Goal: Task Accomplishment & Management: Complete application form

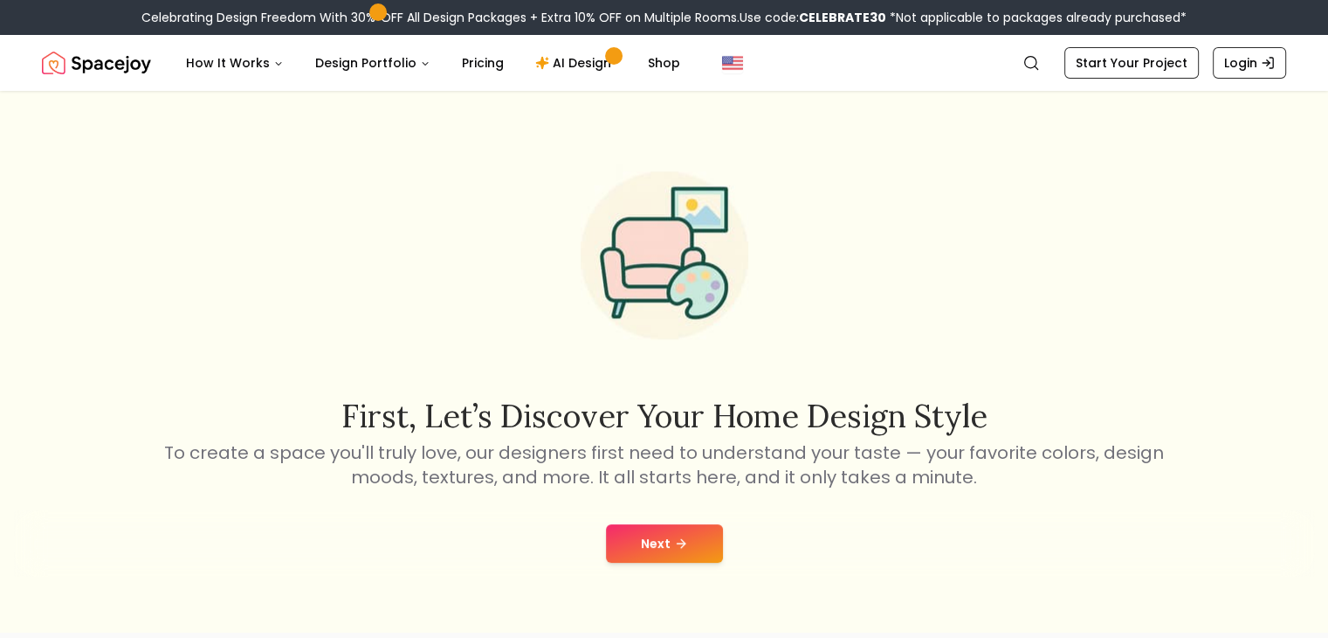
click at [693, 547] on button "Next" at bounding box center [664, 543] width 117 height 38
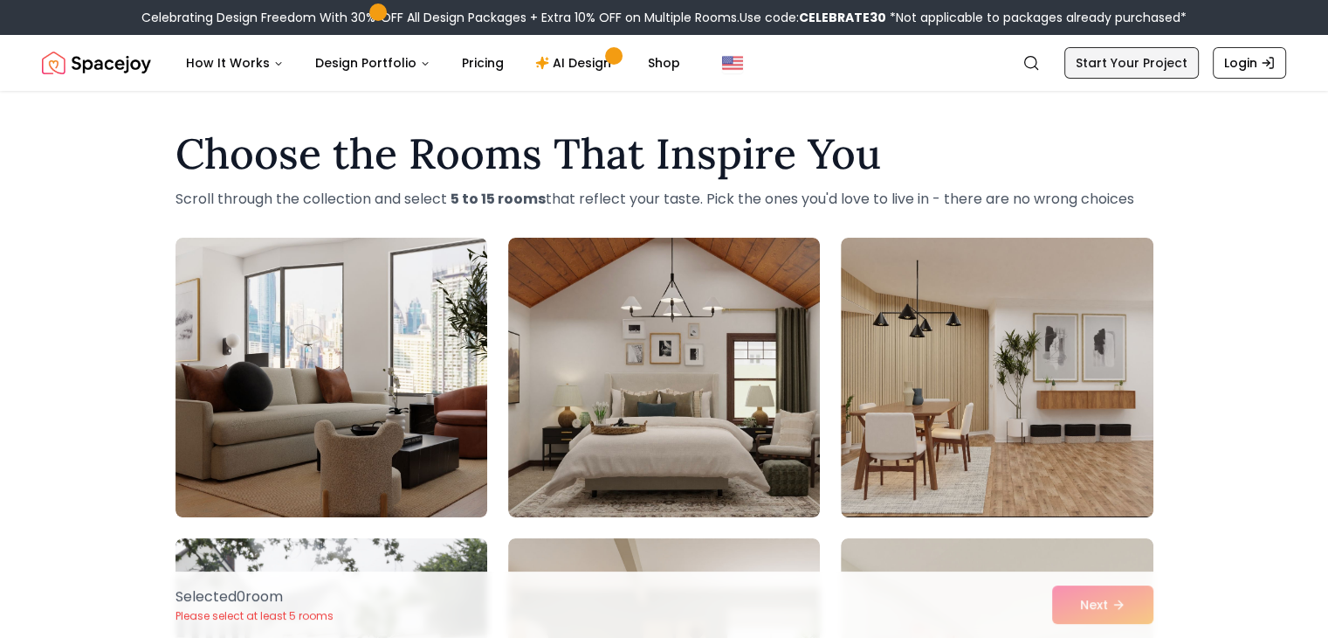
click at [1153, 67] on link "Start Your Project" at bounding box center [1132, 62] width 134 height 31
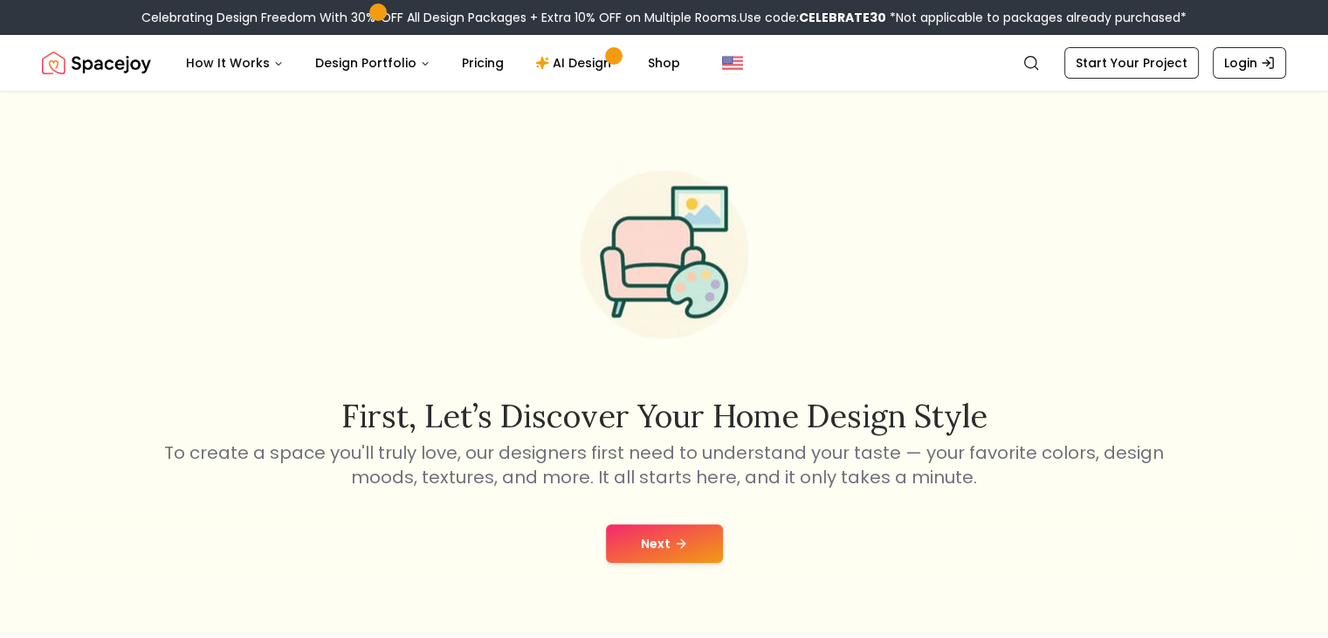
click at [696, 562] on div "Next" at bounding box center [664, 543] width 1300 height 66
click at [678, 549] on icon at bounding box center [681, 543] width 14 height 14
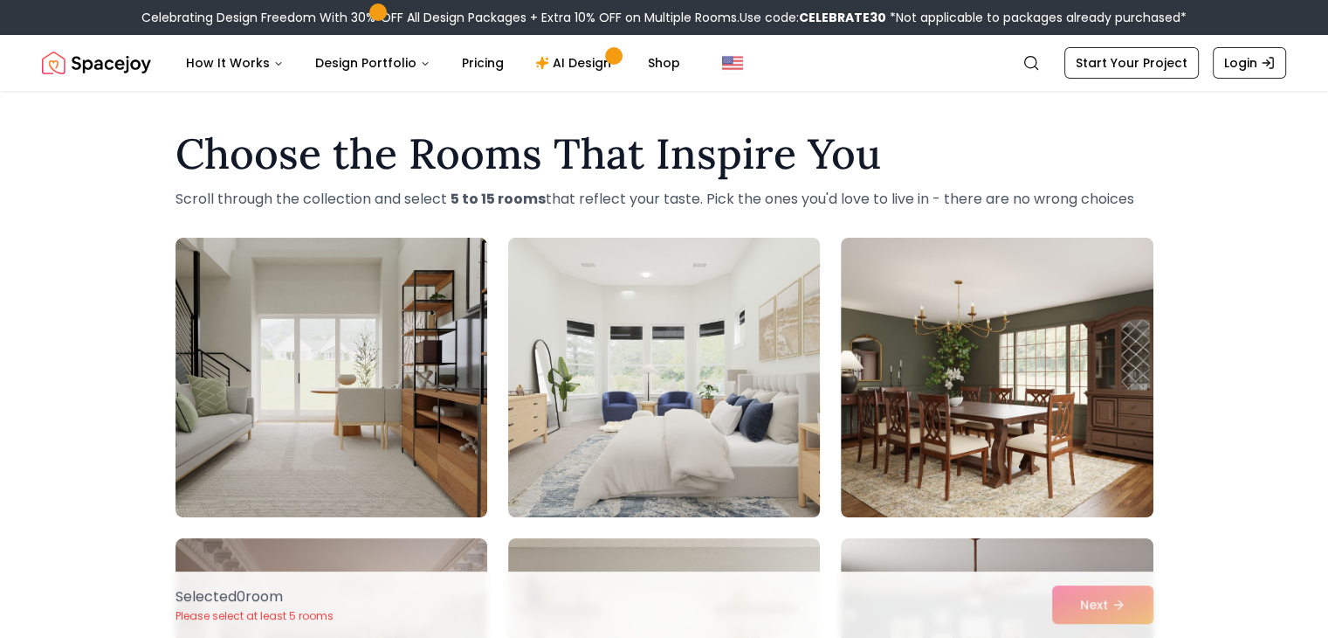
click at [688, 427] on img at bounding box center [664, 377] width 328 height 293
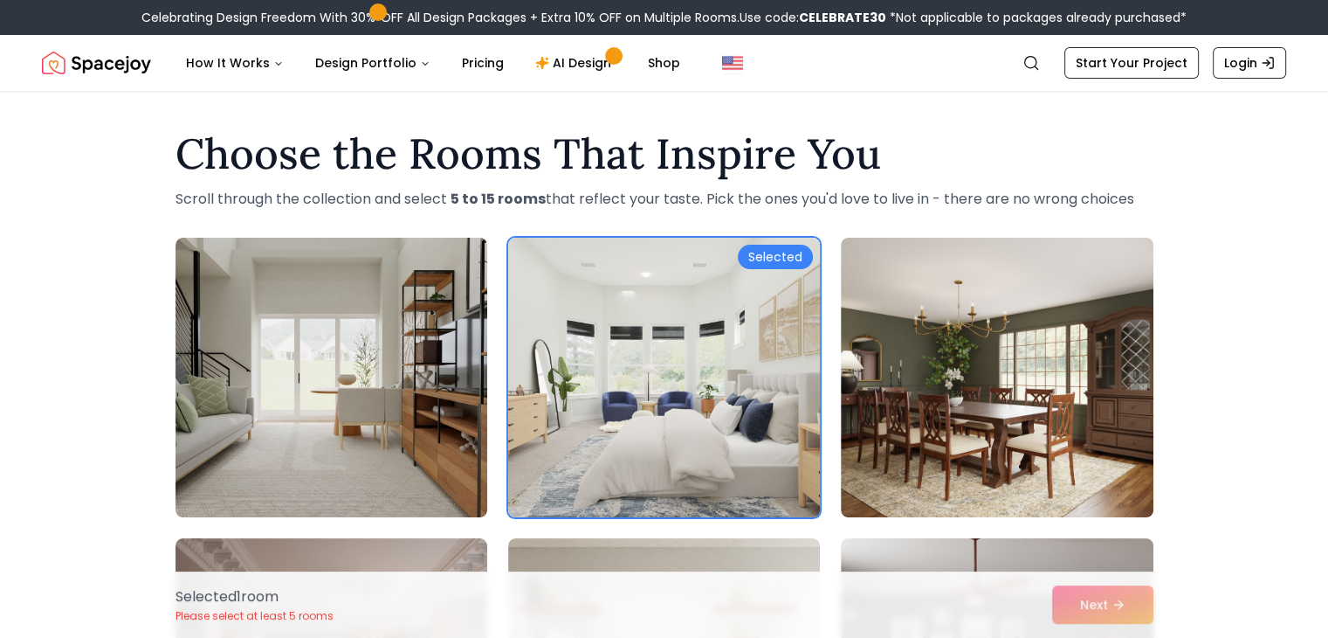
click at [783, 245] on div "Selected" at bounding box center [775, 257] width 75 height 24
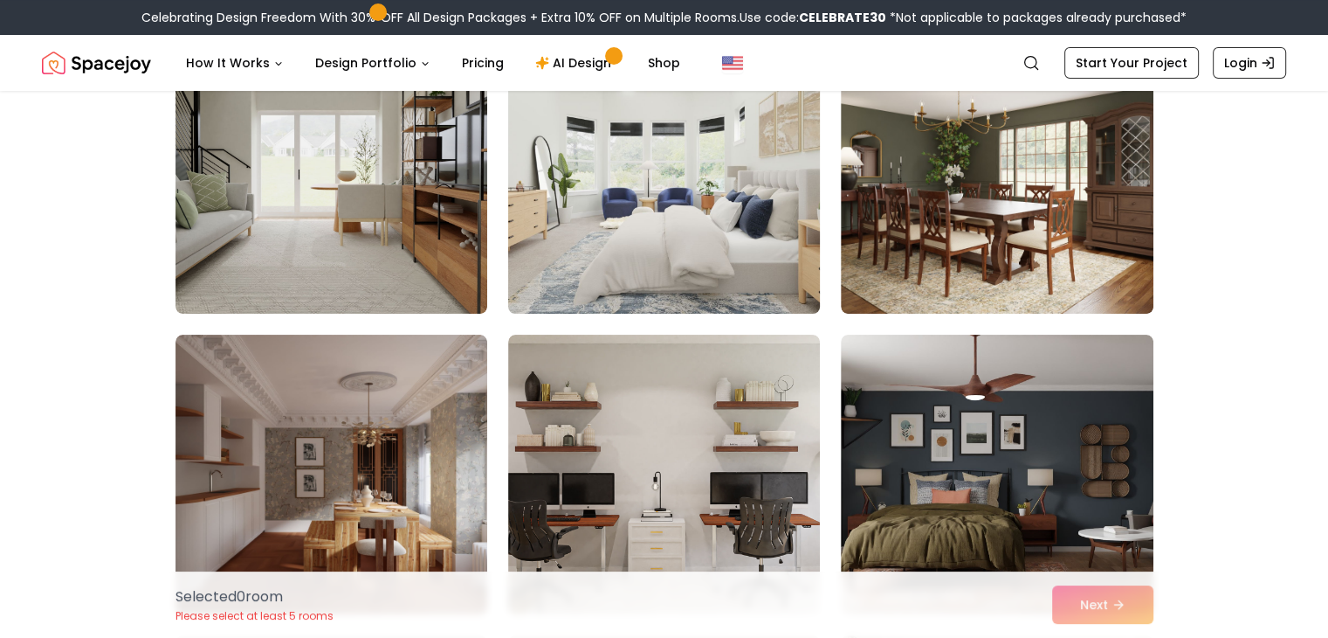
scroll to position [407, 0]
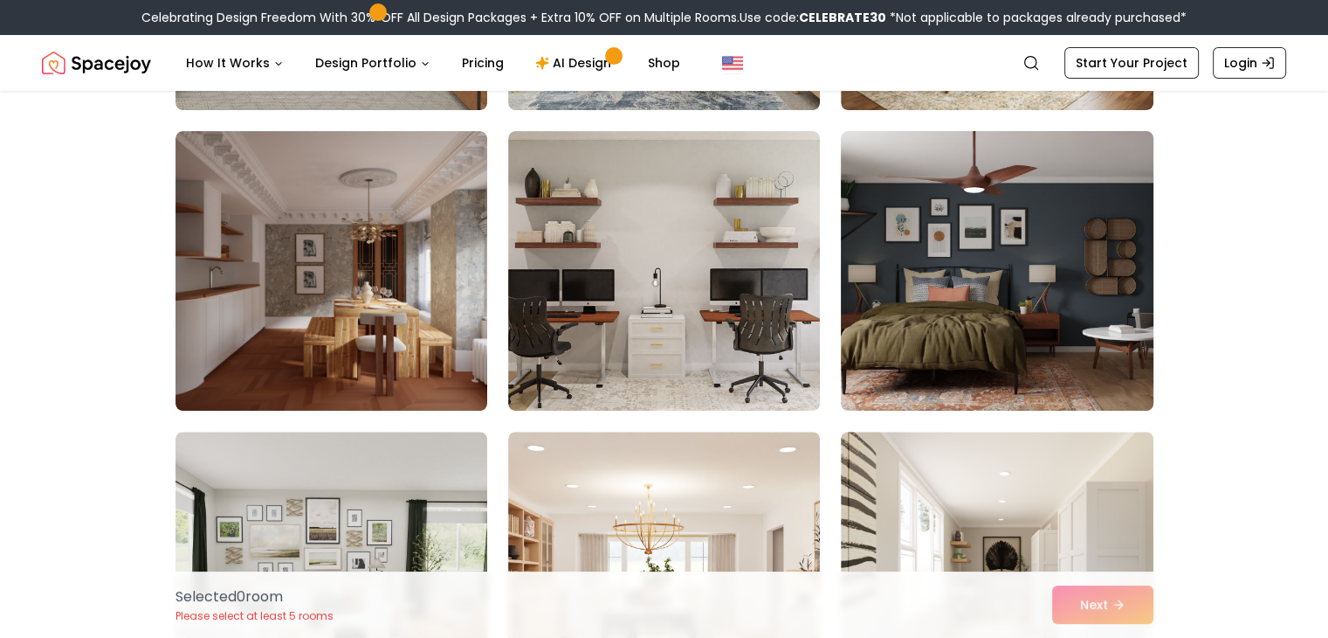
click at [1041, 278] on img at bounding box center [997, 270] width 328 height 293
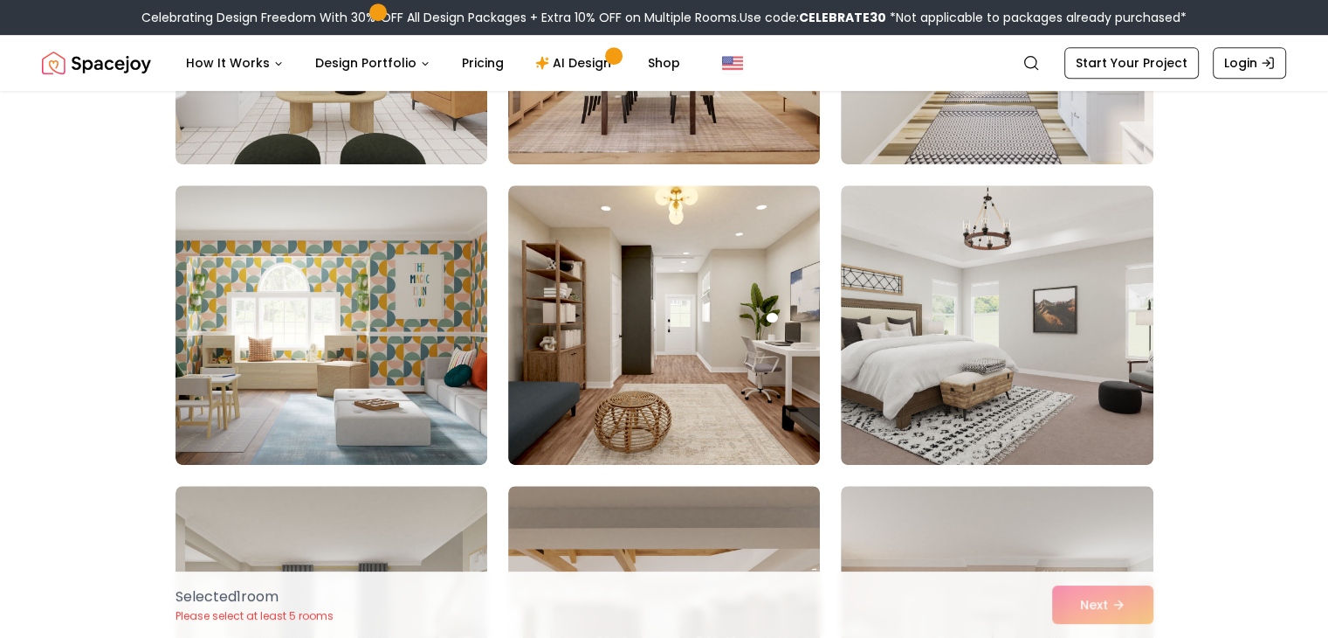
scroll to position [990, 0]
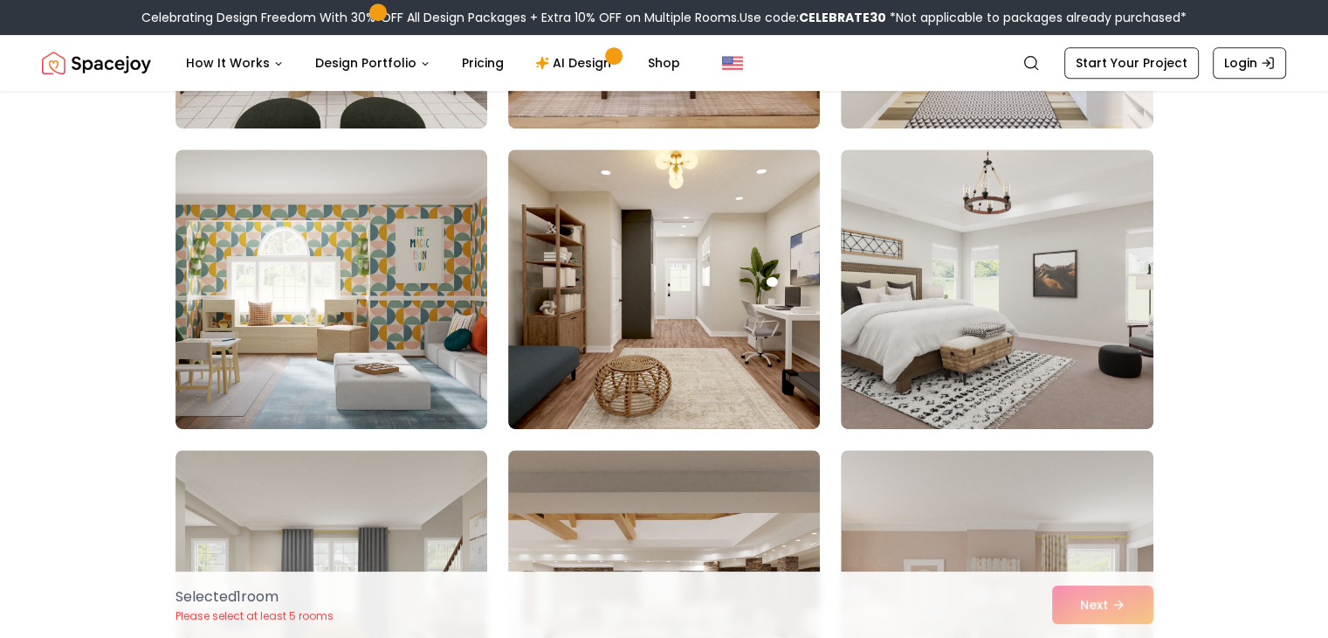
click at [1041, 278] on img at bounding box center [997, 288] width 312 height 279
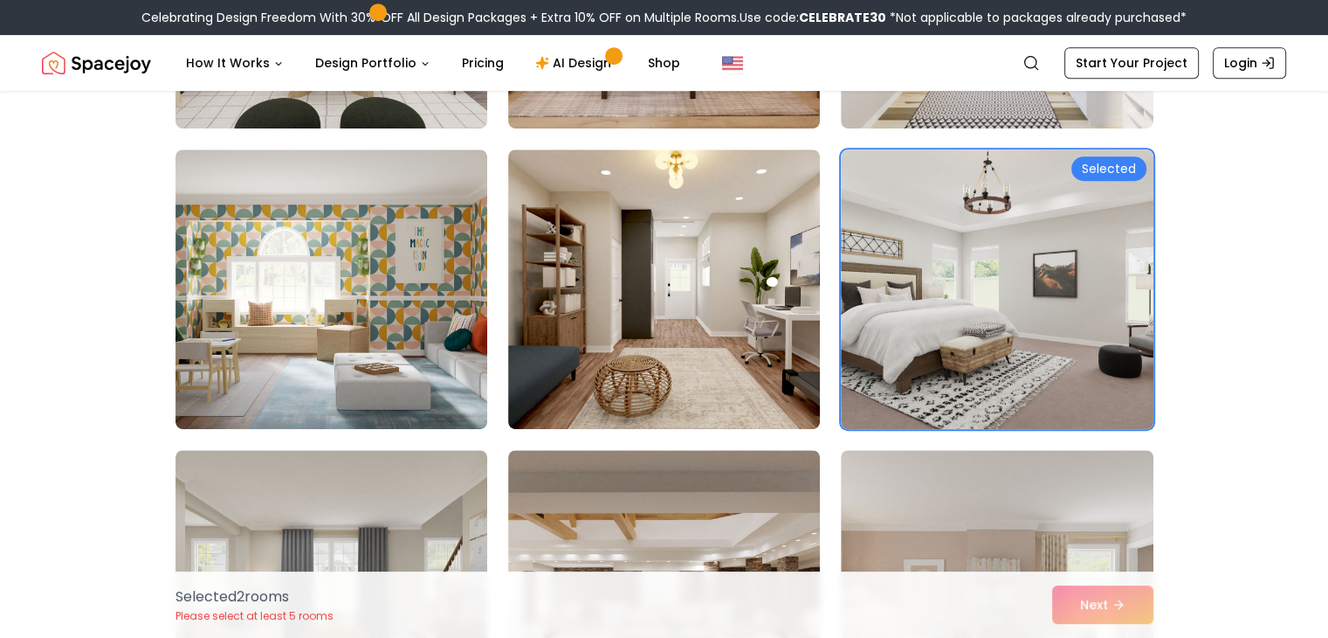
click at [1041, 278] on img at bounding box center [997, 288] width 312 height 279
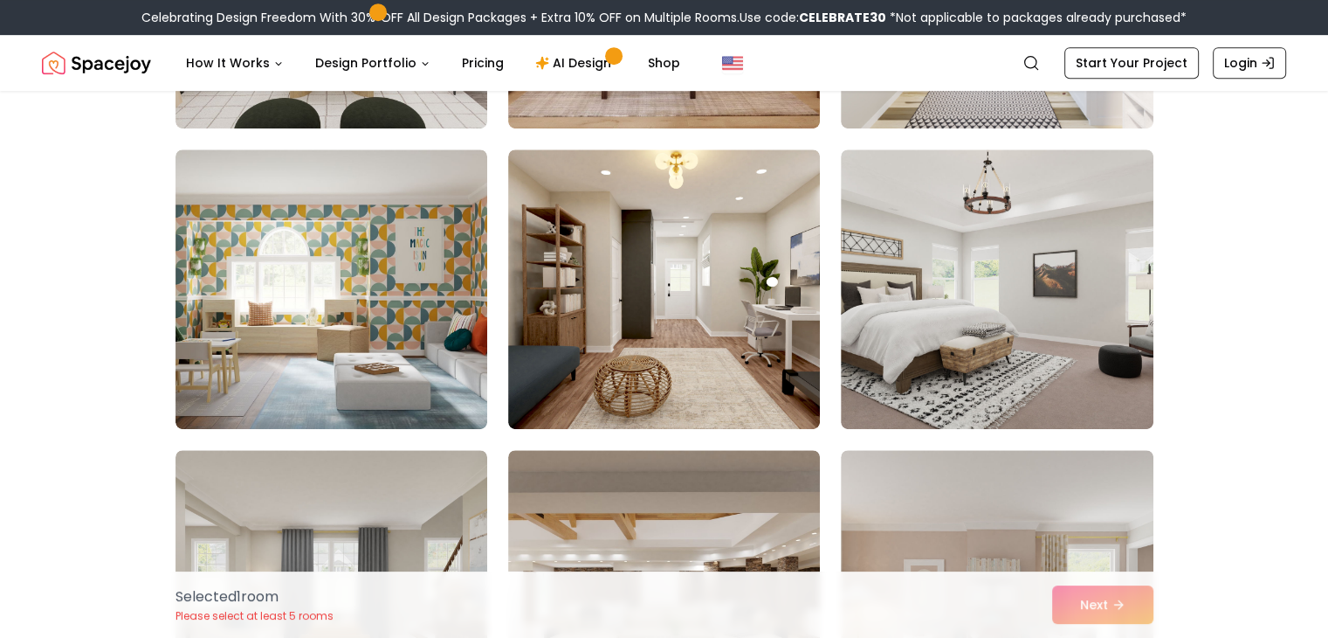
click at [1041, 278] on img at bounding box center [997, 288] width 312 height 279
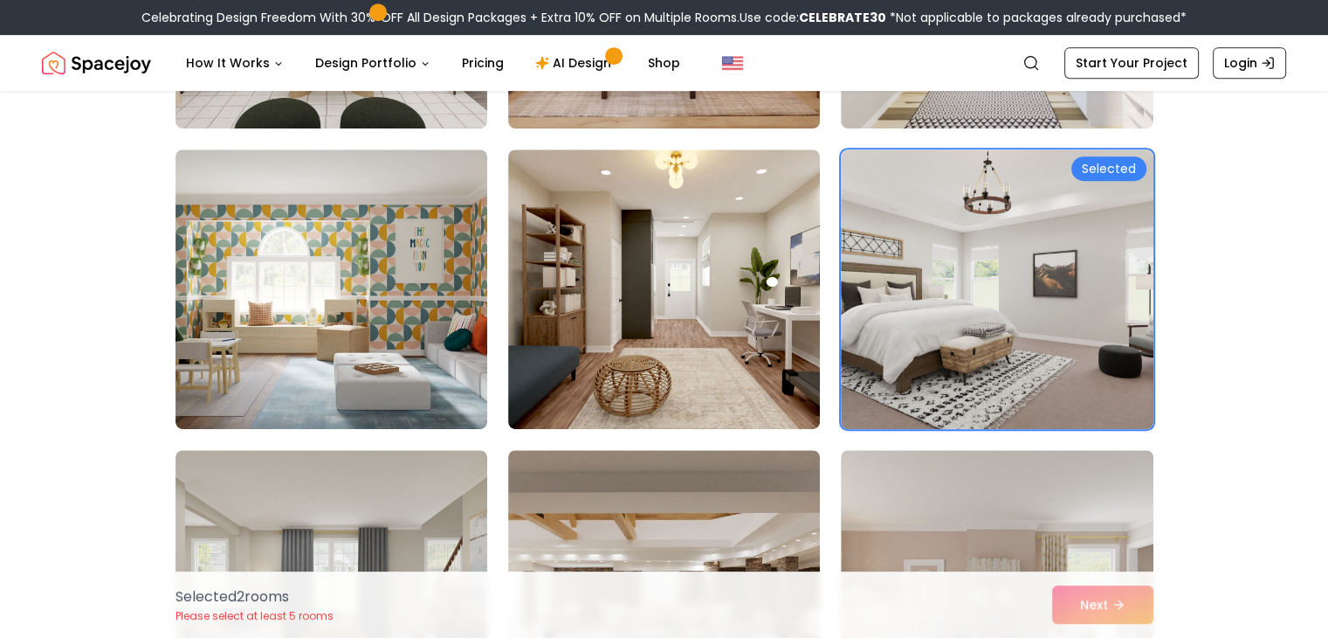
click at [1041, 278] on img at bounding box center [997, 288] width 312 height 279
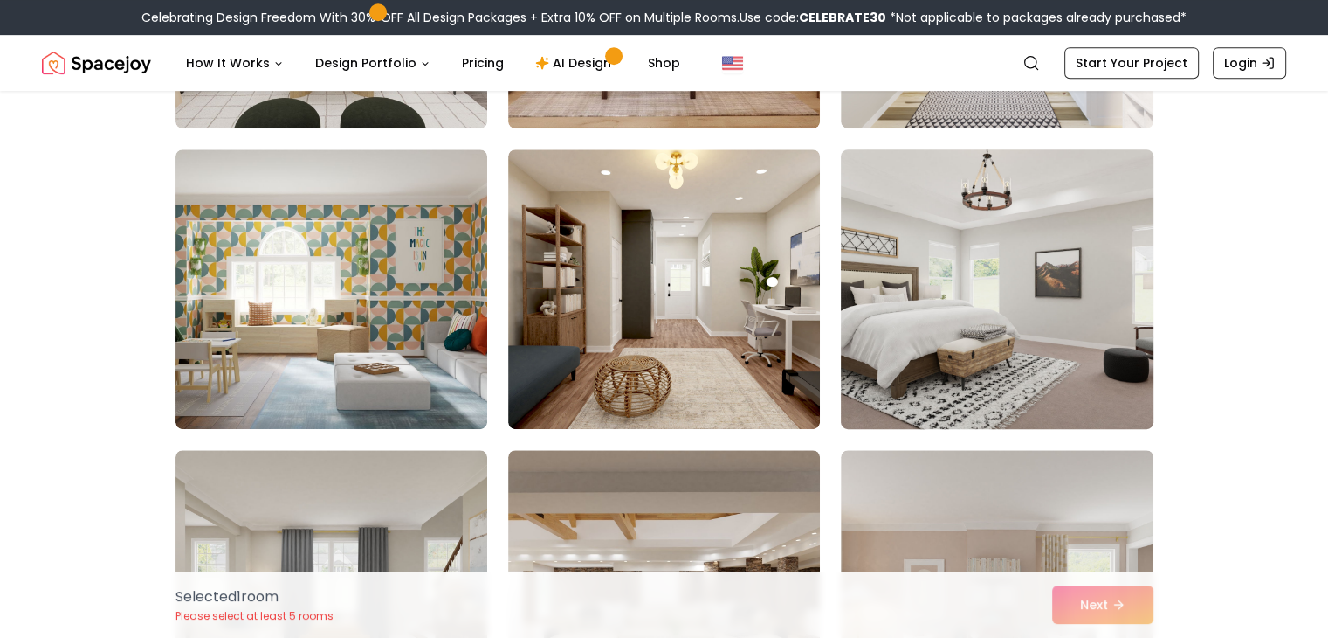
click at [1076, 217] on img at bounding box center [997, 288] width 328 height 293
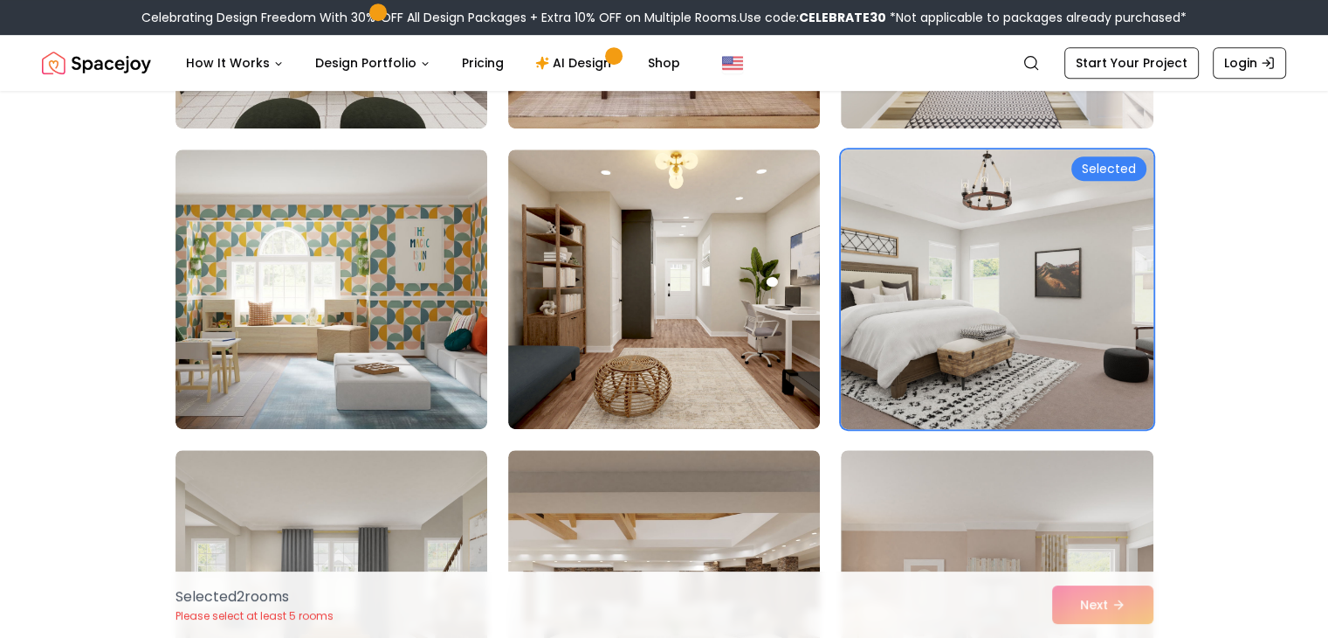
click at [1106, 165] on div "Selected" at bounding box center [1109, 168] width 75 height 24
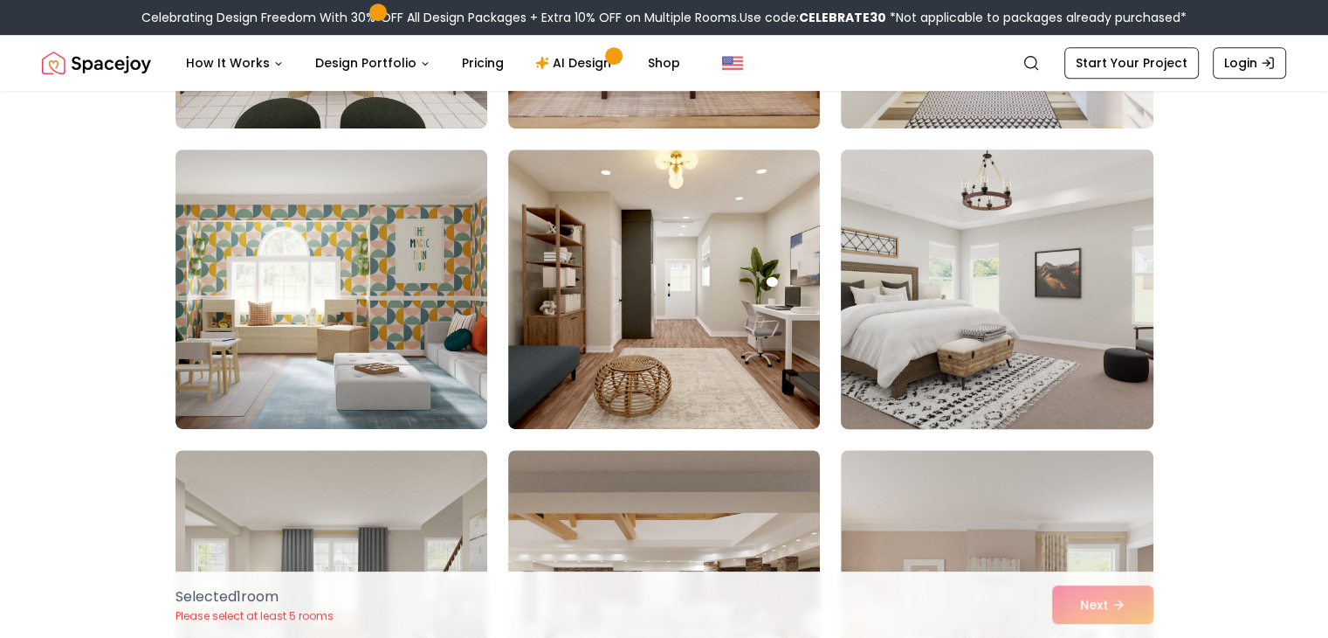
click at [1106, 165] on img at bounding box center [997, 288] width 328 height 293
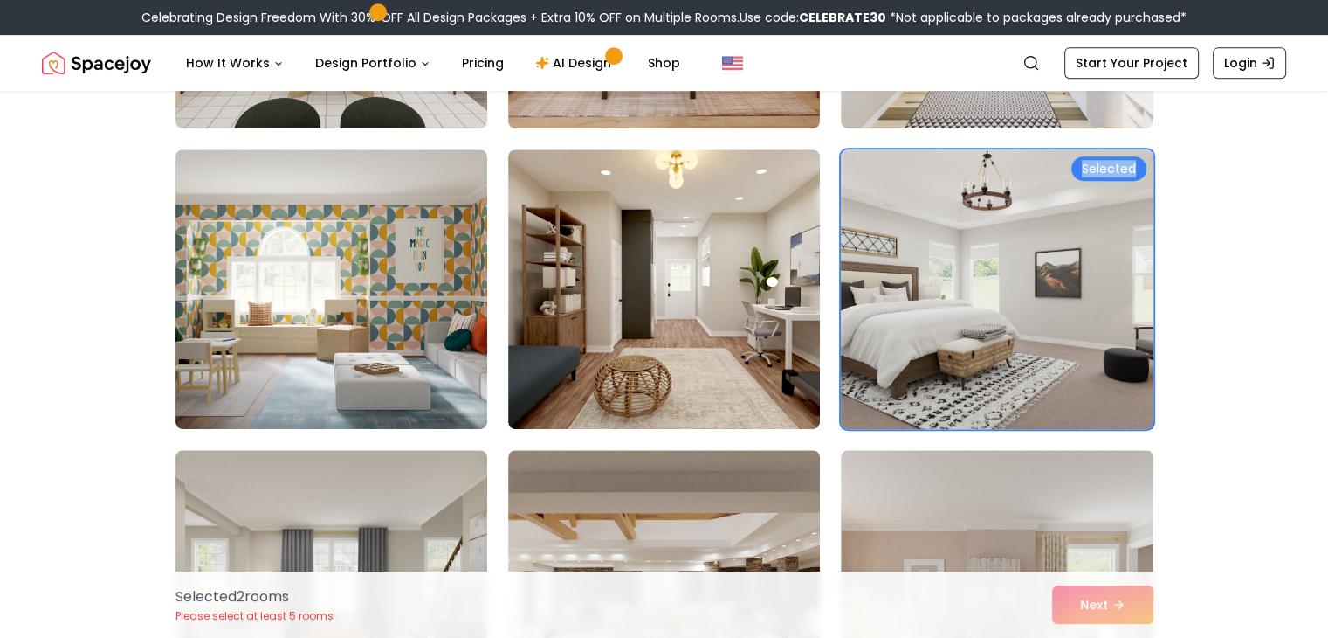
click at [1106, 165] on div "Selected" at bounding box center [1109, 168] width 75 height 24
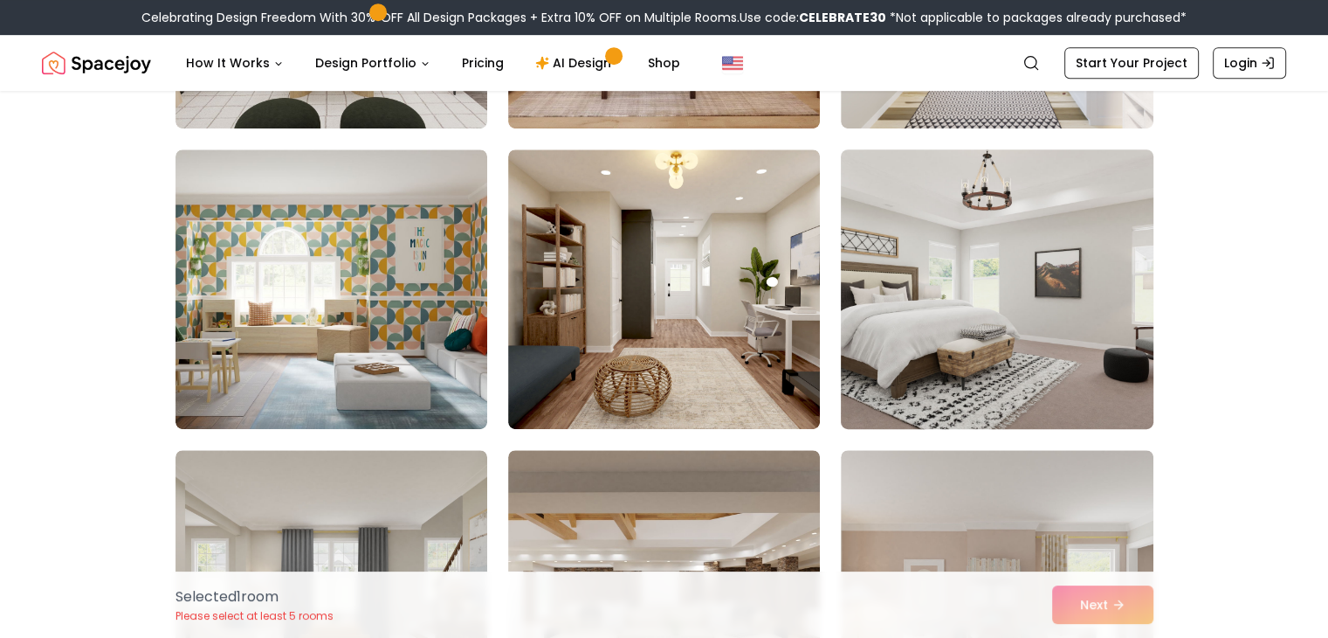
click at [1106, 165] on img at bounding box center [997, 288] width 328 height 293
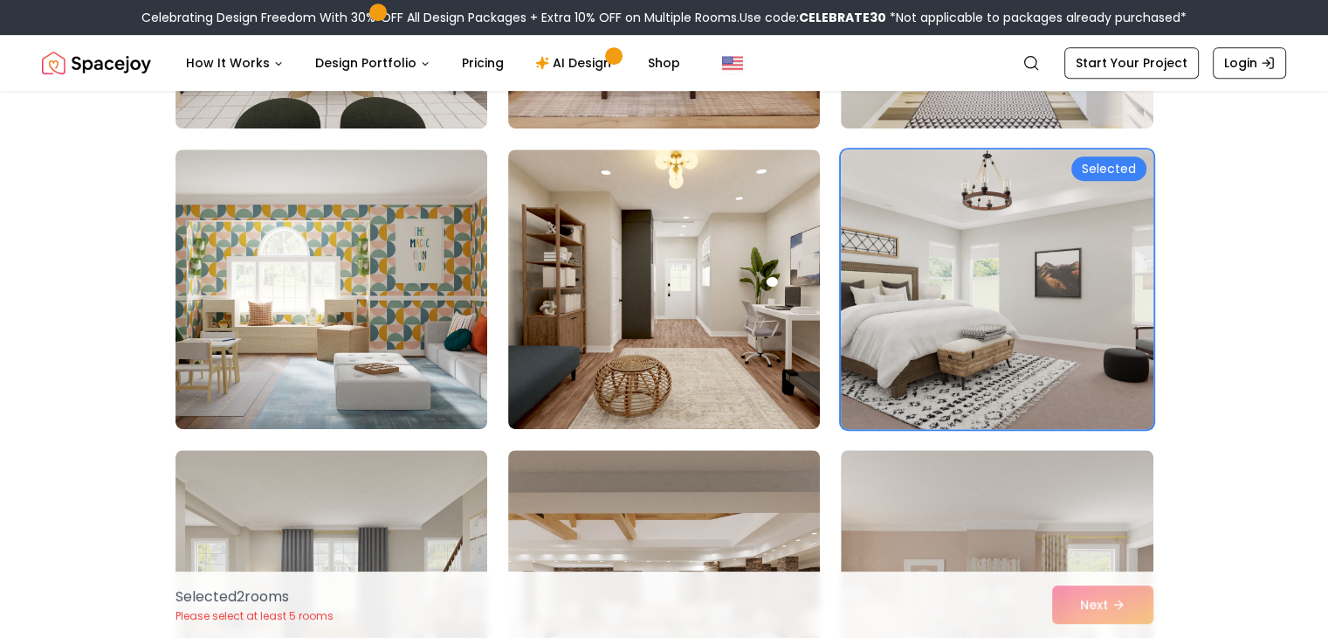
click at [1047, 264] on img at bounding box center [997, 288] width 328 height 293
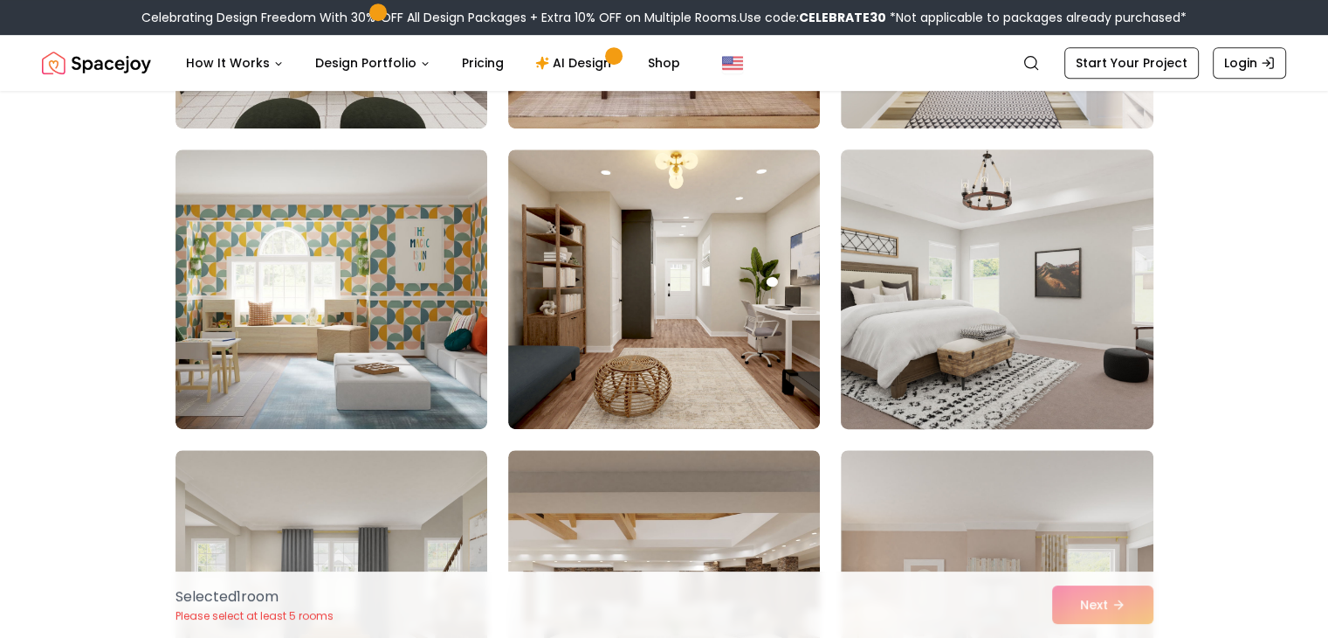
click at [1047, 264] on img at bounding box center [997, 288] width 328 height 293
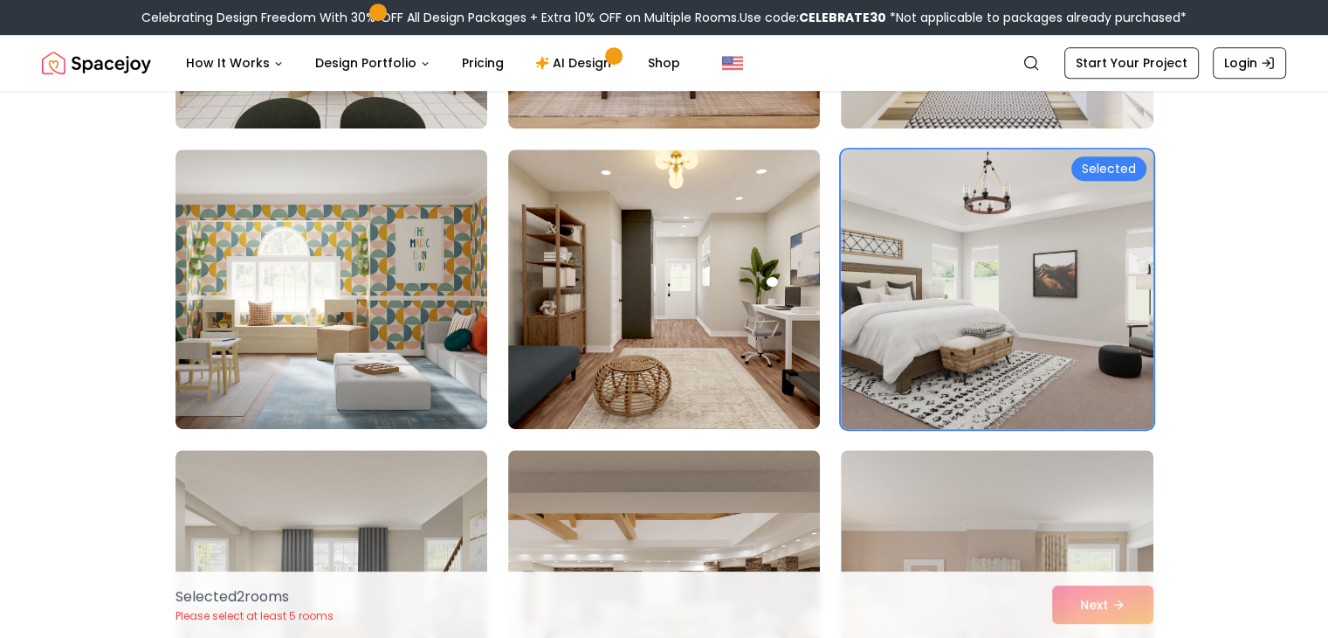
click at [1100, 606] on div "Selected 2 room s Please select at least 5 rooms Next" at bounding box center [665, 604] width 1006 height 66
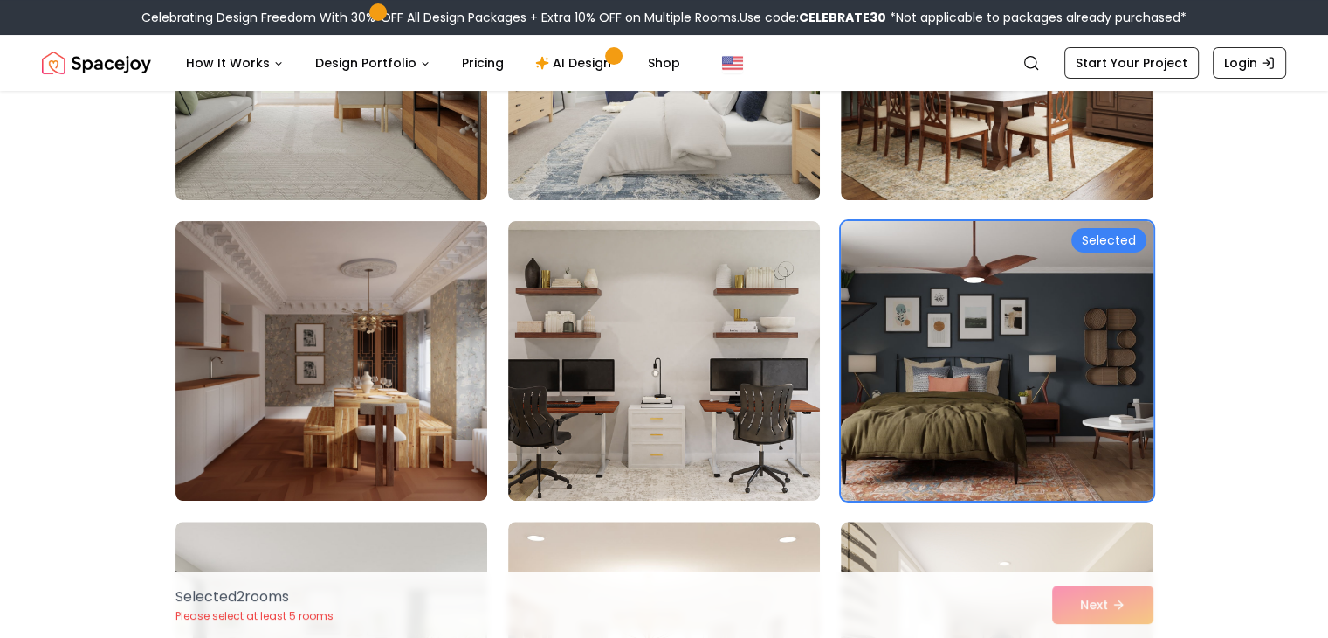
scroll to position [116, 0]
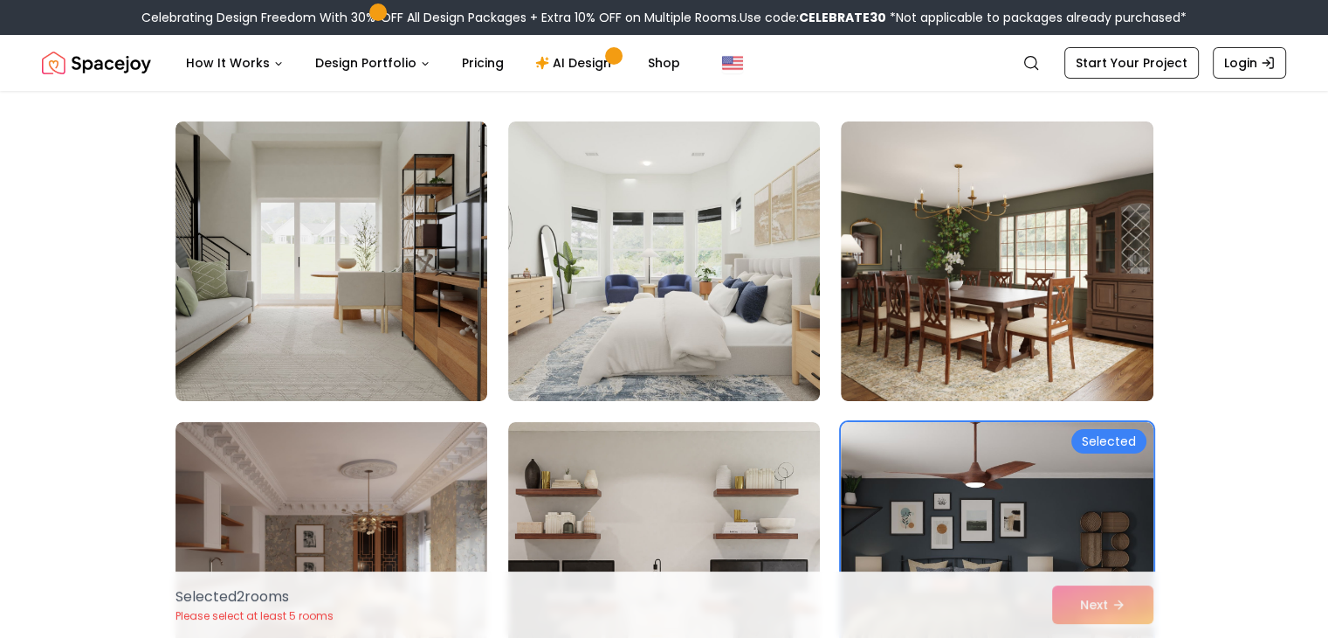
click at [1083, 582] on div "Selected 2 room s Please select at least 5 rooms Next" at bounding box center [665, 604] width 1006 height 66
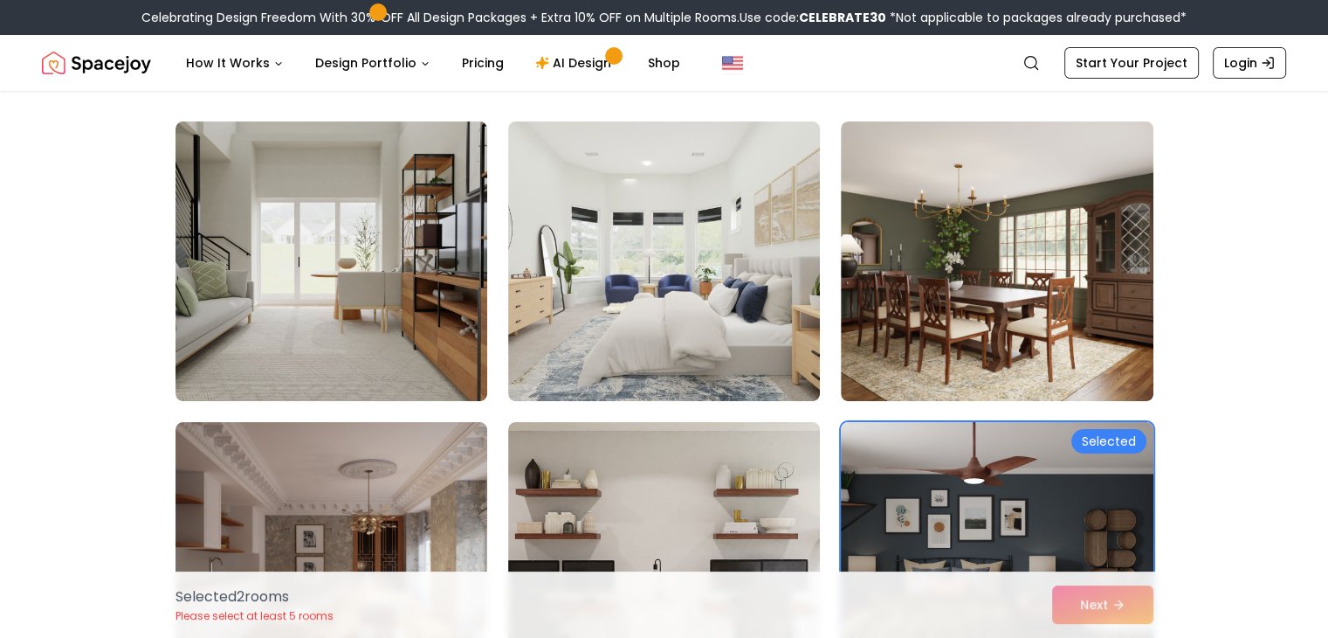
click at [1080, 510] on img at bounding box center [997, 561] width 328 height 293
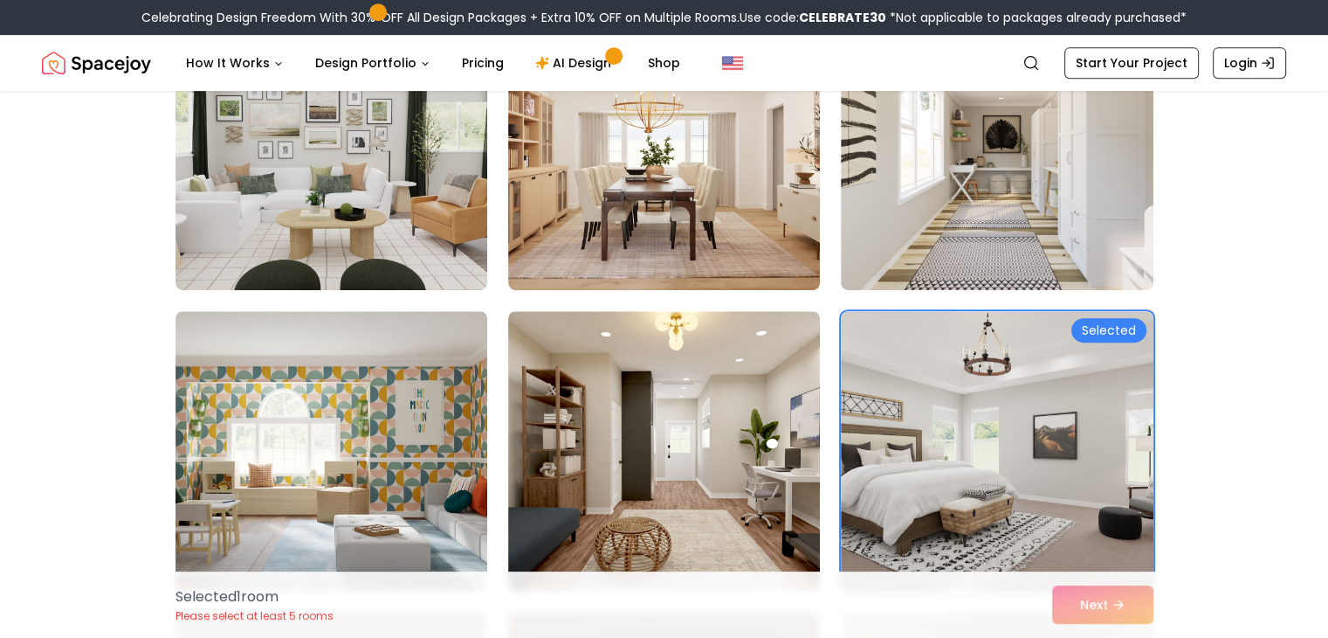
scroll to position [1048, 0]
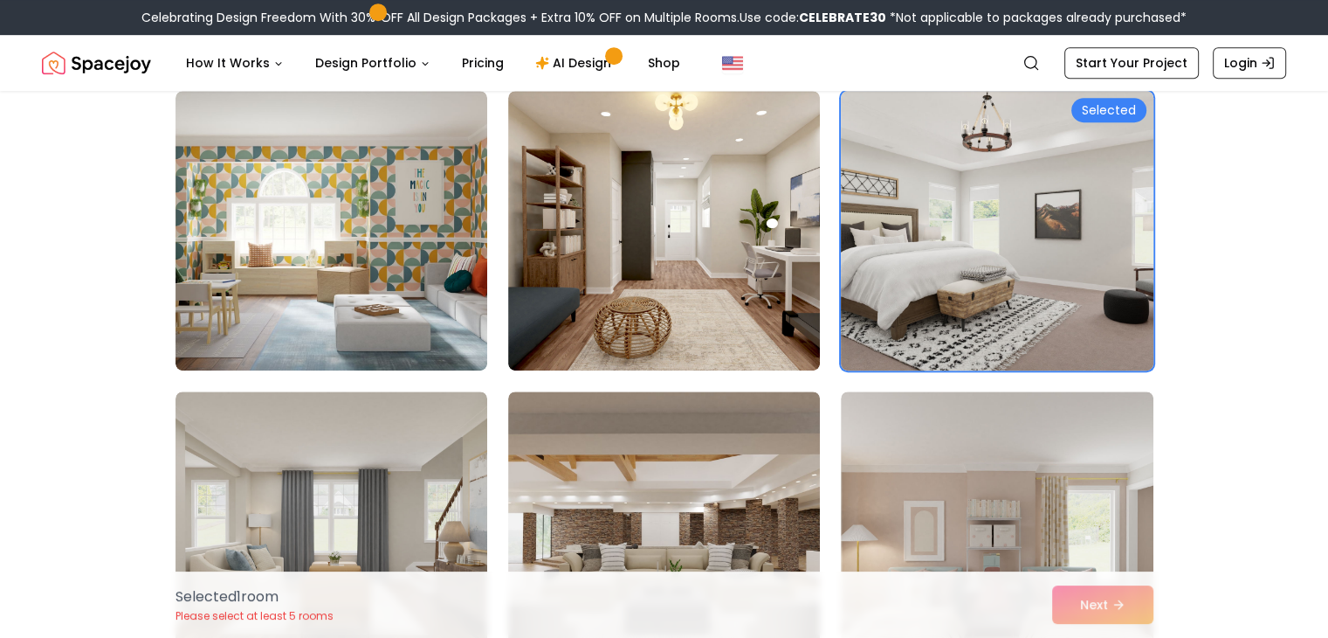
click at [1036, 284] on img at bounding box center [997, 230] width 328 height 293
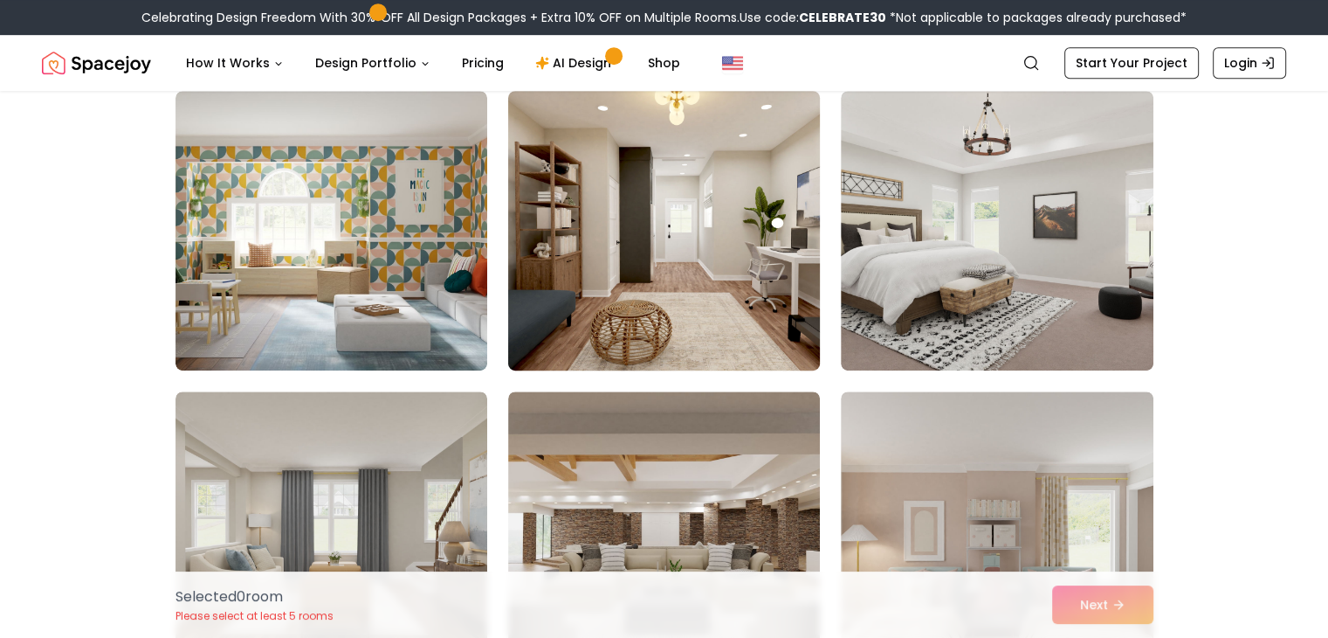
click at [750, 287] on img at bounding box center [664, 230] width 328 height 293
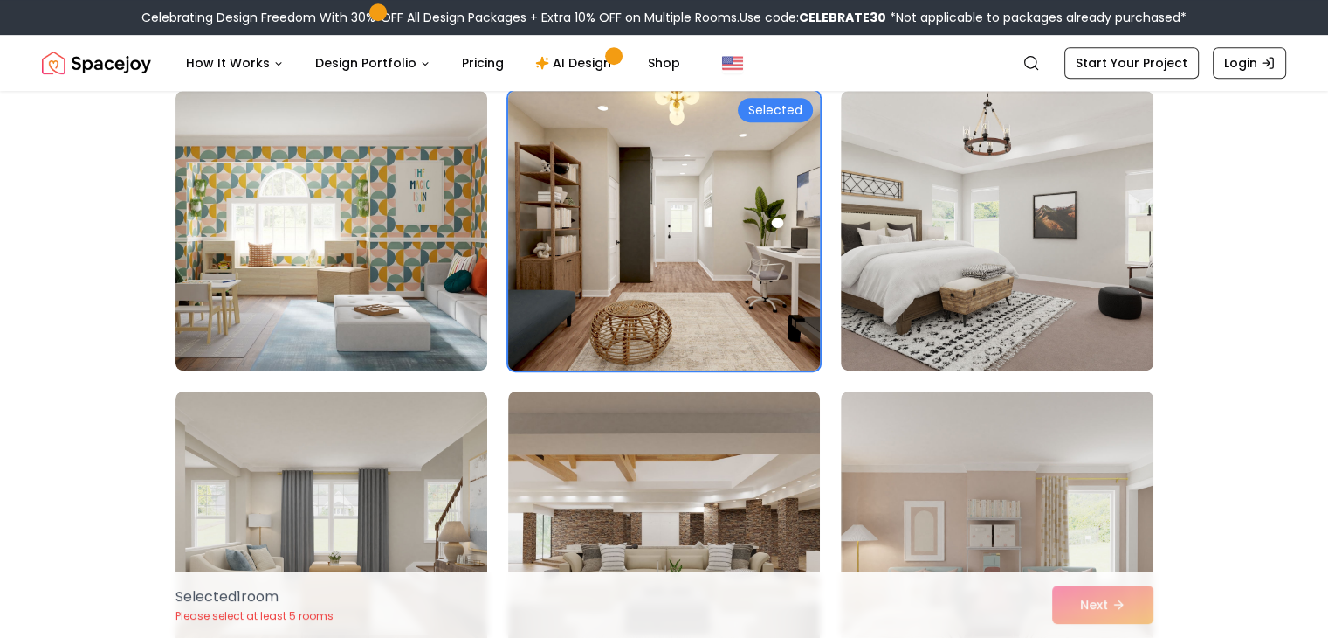
click at [750, 287] on img at bounding box center [664, 230] width 328 height 293
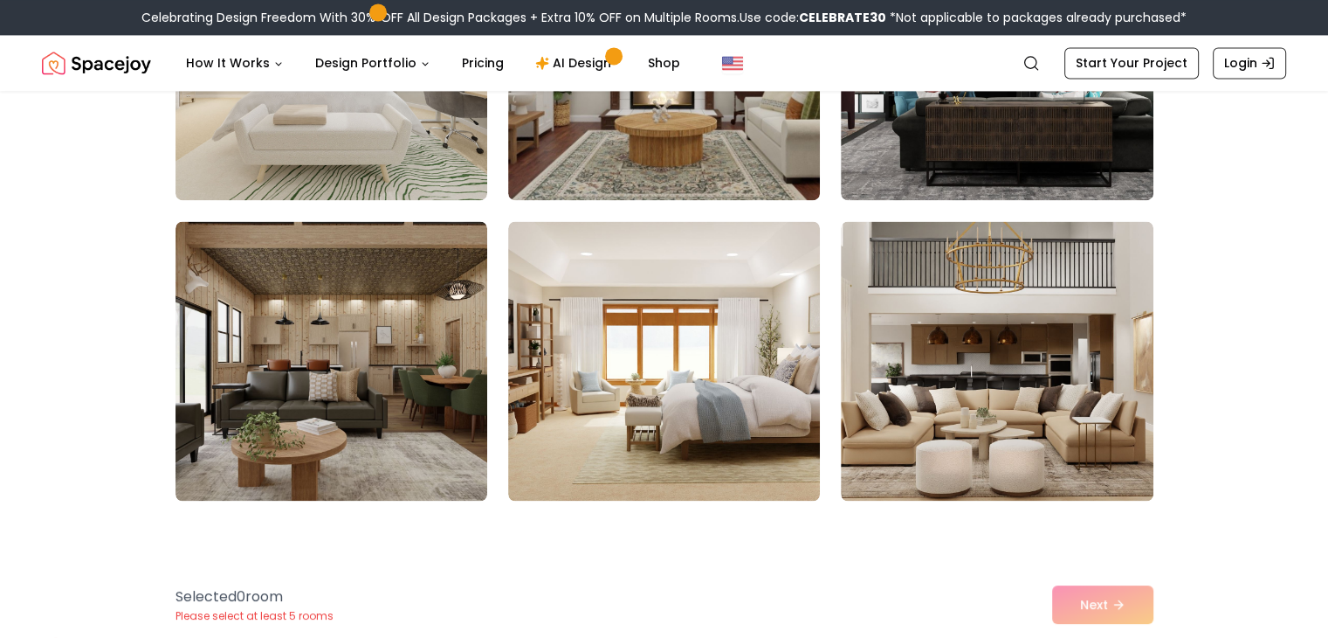
scroll to position [2736, 0]
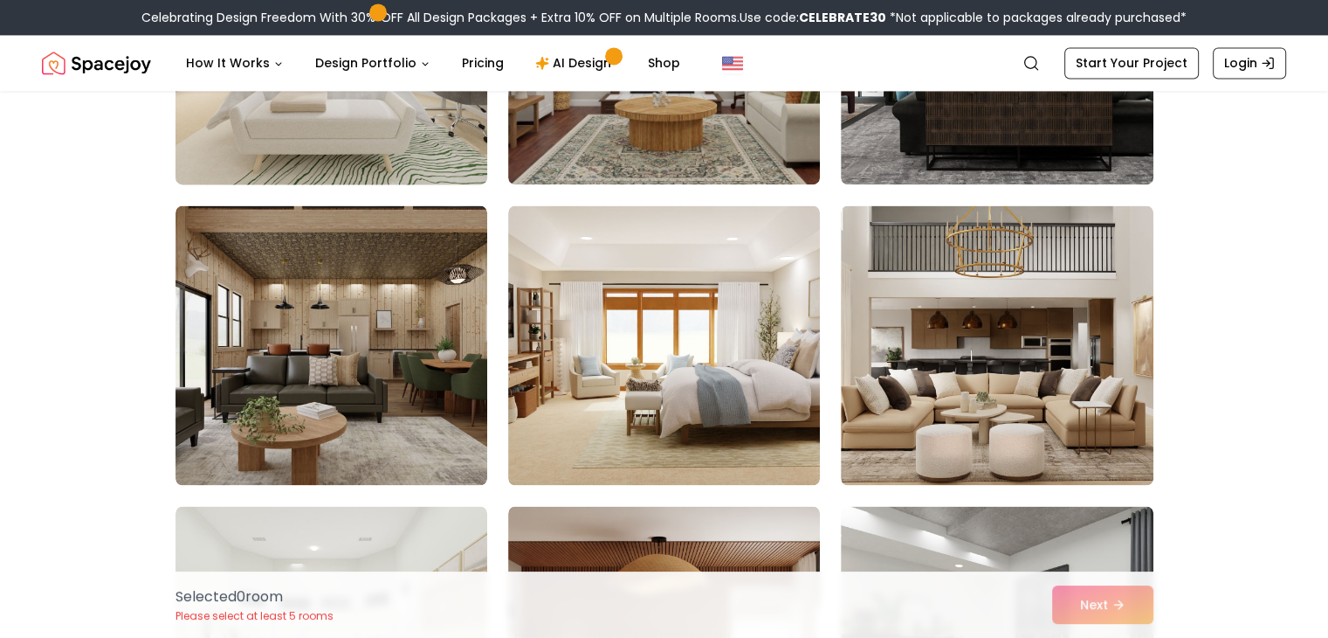
click at [337, 121] on img at bounding box center [332, 44] width 328 height 293
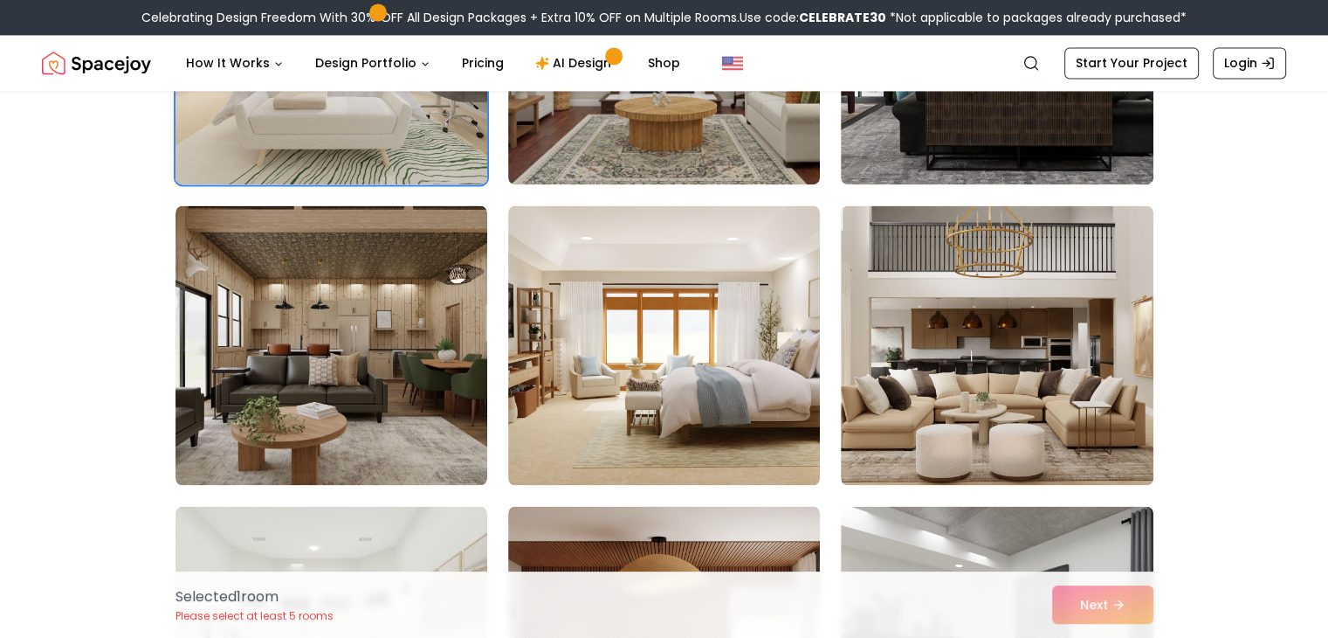
click at [1097, 605] on div "Selected 1 room Please select at least 5 rooms Next" at bounding box center [665, 604] width 1006 height 66
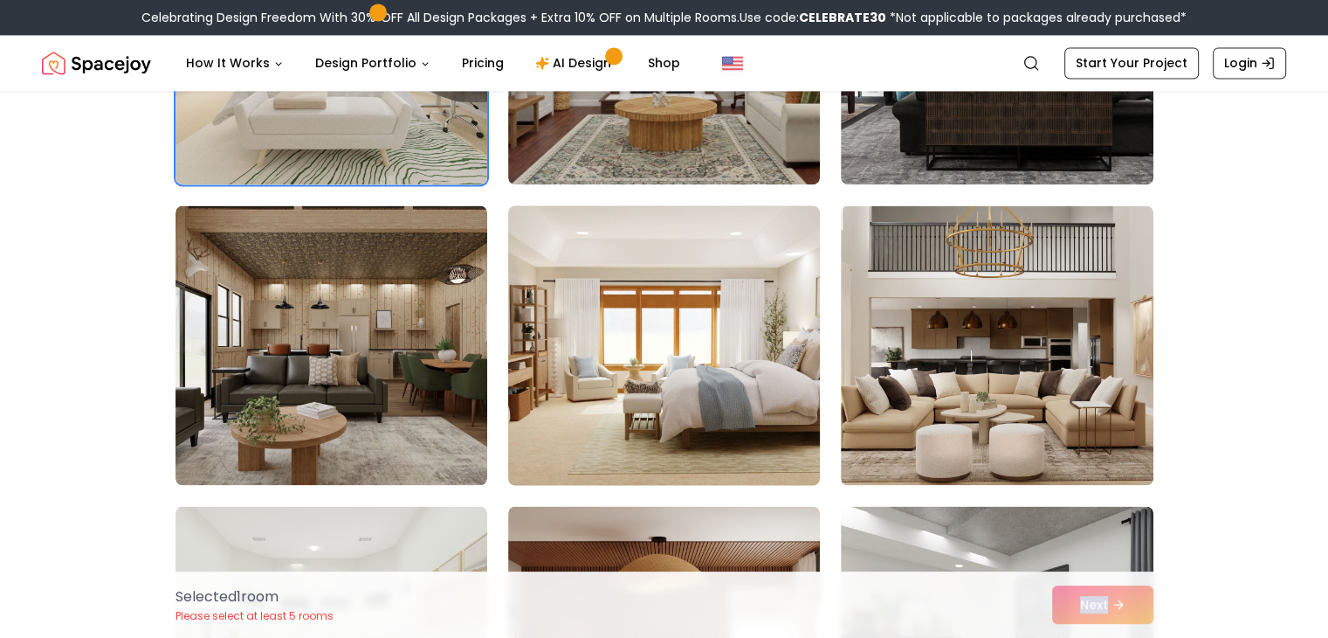
click at [579, 445] on img at bounding box center [664, 344] width 328 height 293
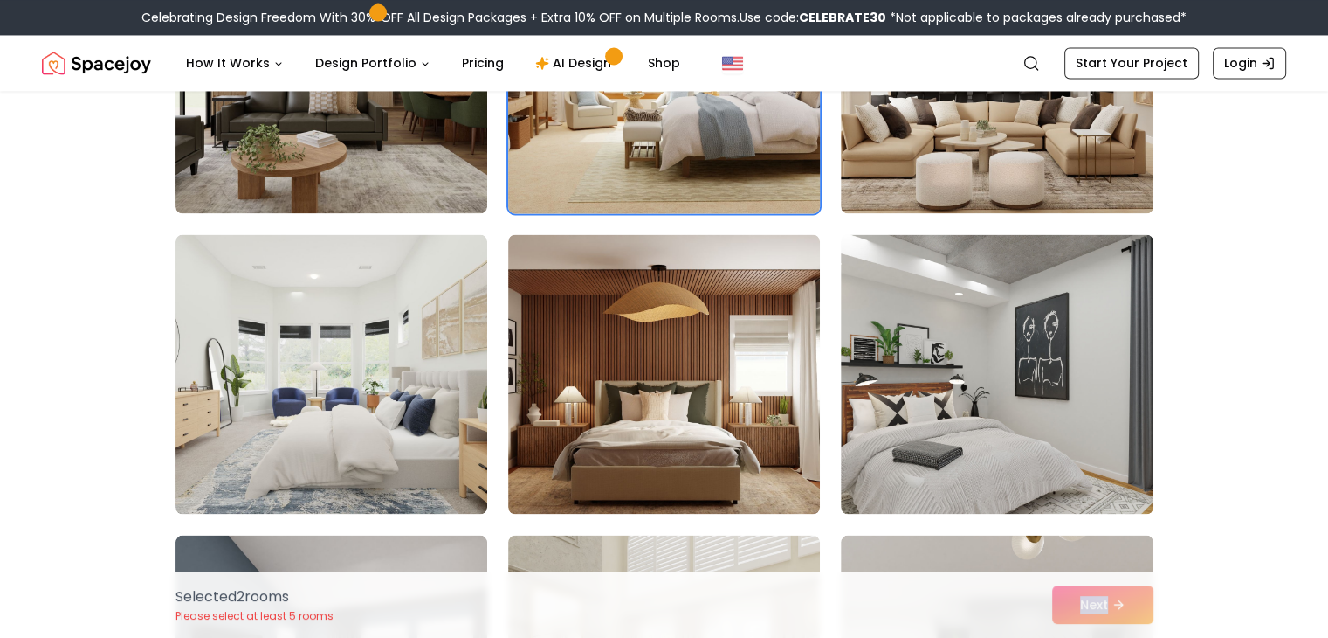
scroll to position [3027, 0]
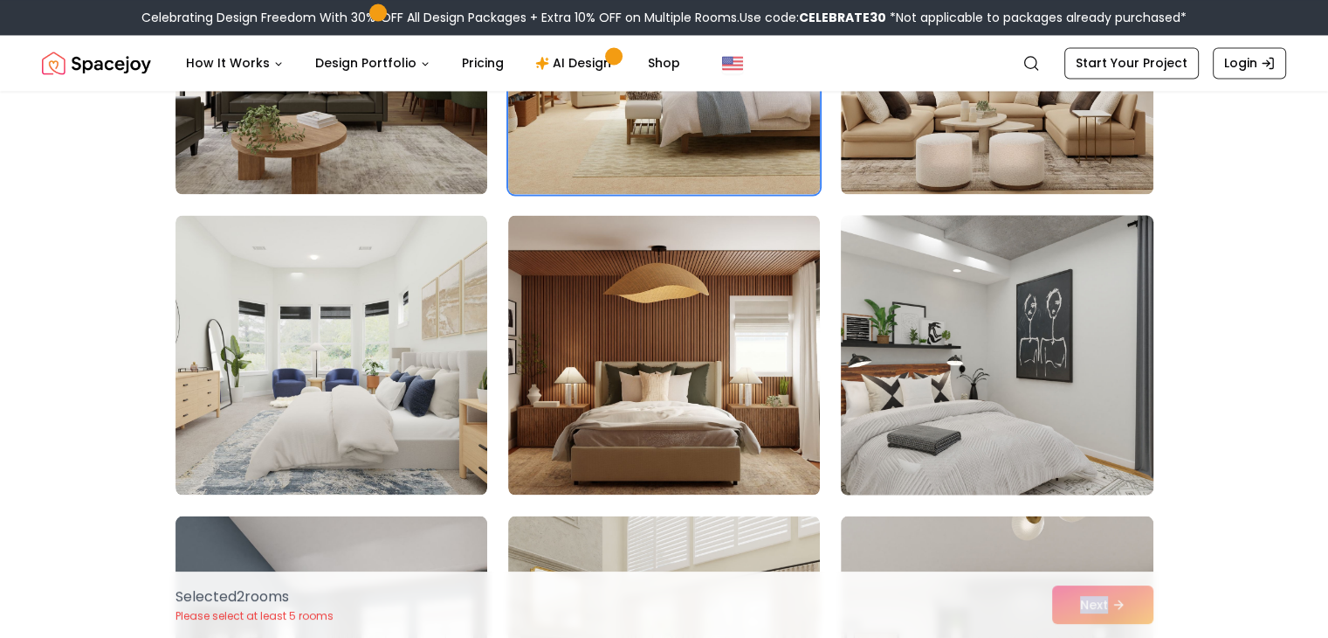
click at [1075, 328] on img at bounding box center [997, 354] width 328 height 293
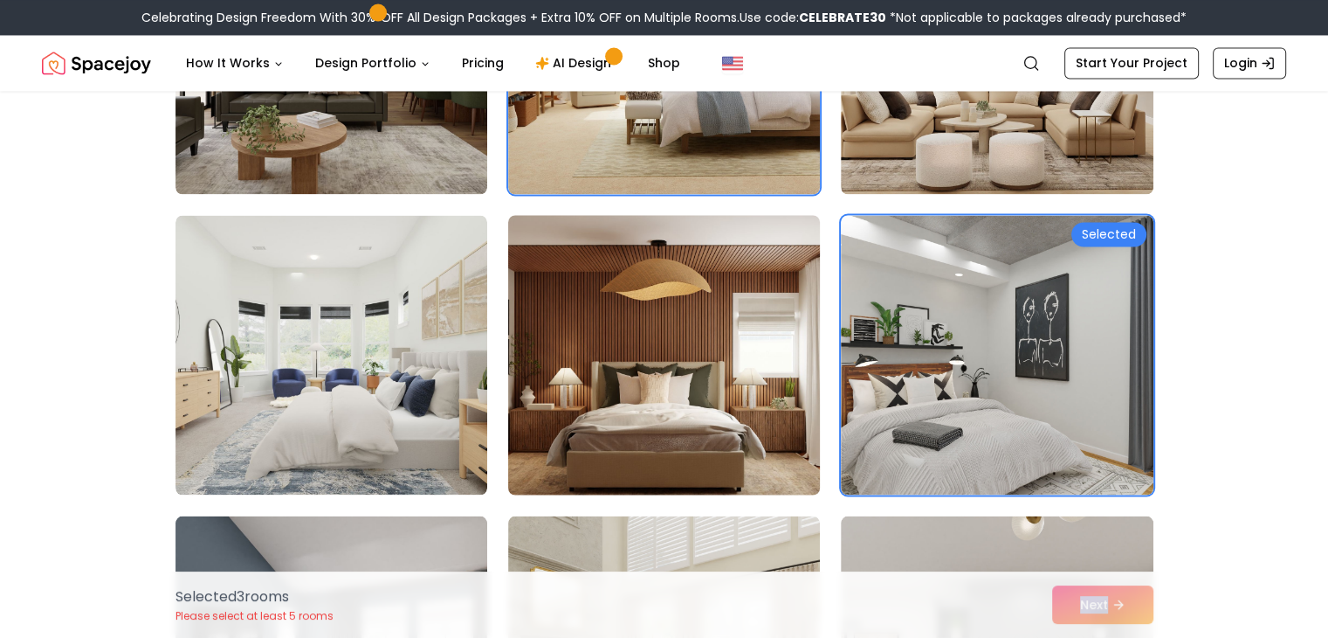
click at [756, 369] on img at bounding box center [664, 354] width 328 height 293
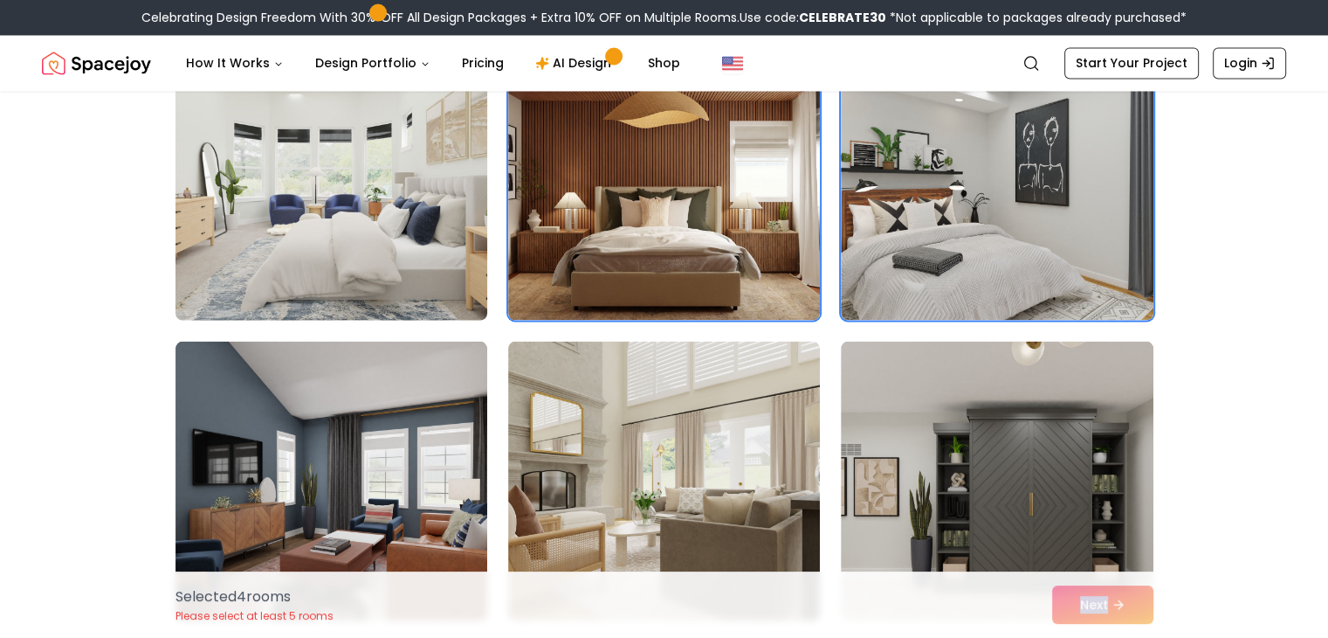
scroll to position [3260, 0]
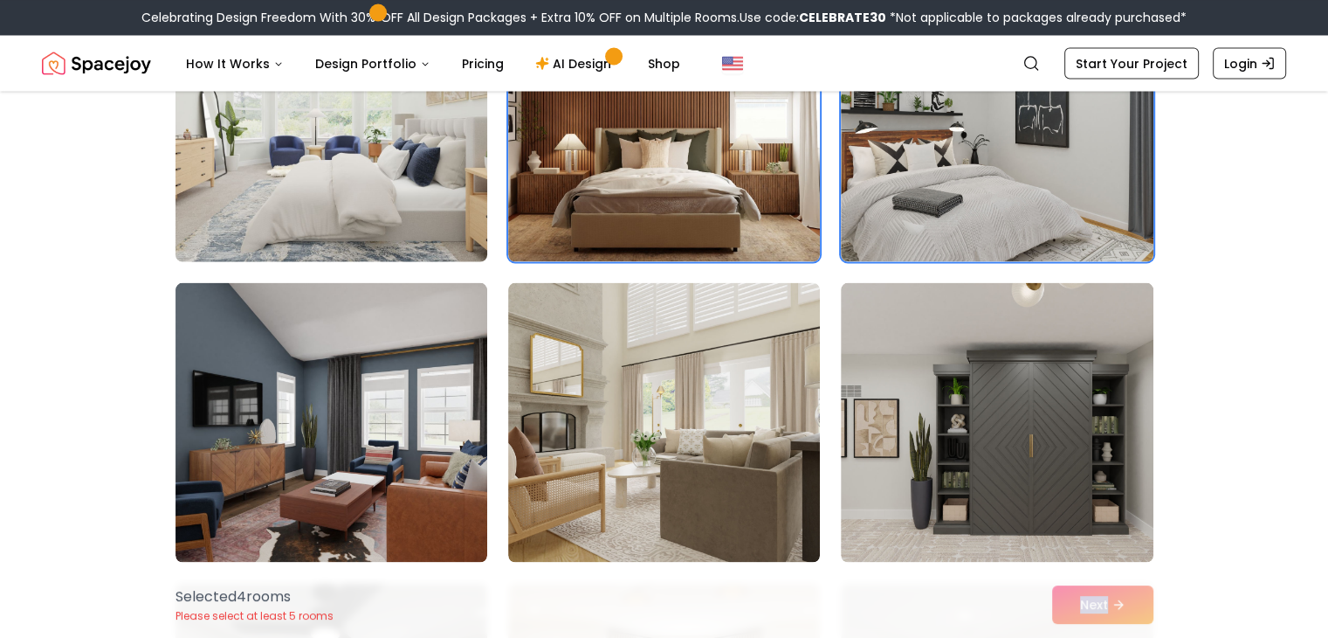
click at [407, 176] on img at bounding box center [332, 121] width 328 height 293
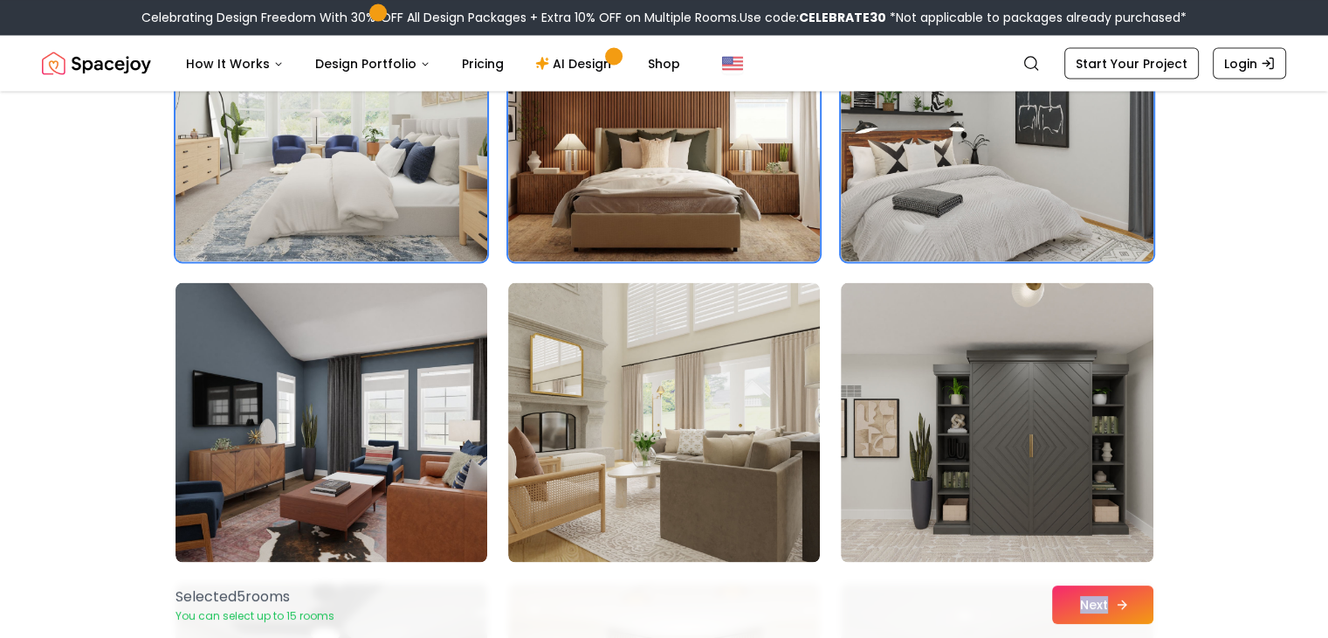
click at [1115, 612] on button "Next" at bounding box center [1102, 604] width 101 height 38
